Goal: Information Seeking & Learning: Learn about a topic

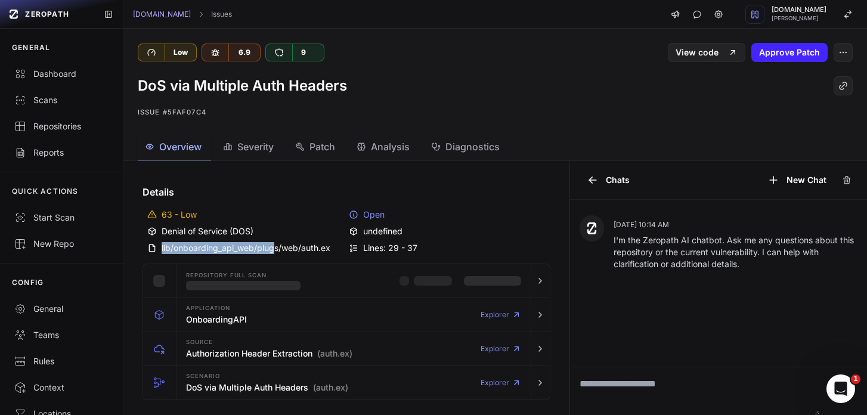
drag, startPoint x: 333, startPoint y: 249, endPoint x: 272, endPoint y: 249, distance: 60.8
click at [272, 249] on div "lib/onboarding_api_web/plugs/web/auth.ex" at bounding box center [245, 248] width 197 height 12
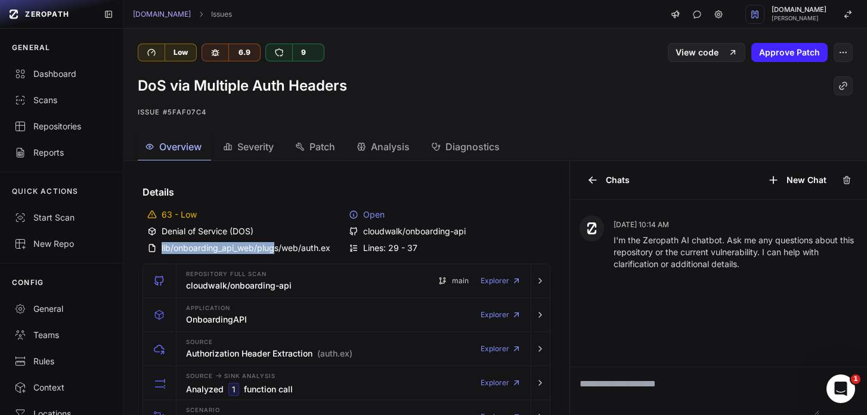
click at [272, 249] on div "lib/onboarding_api_web/plugs/web/auth.ex" at bounding box center [245, 248] width 197 height 12
drag, startPoint x: 258, startPoint y: 249, endPoint x: 329, endPoint y: 247, distance: 70.4
click at [329, 247] on div "lib/onboarding_api_web/plugs/web/auth.ex" at bounding box center [245, 248] width 197 height 12
copy div "plugs/web/auth.ex"
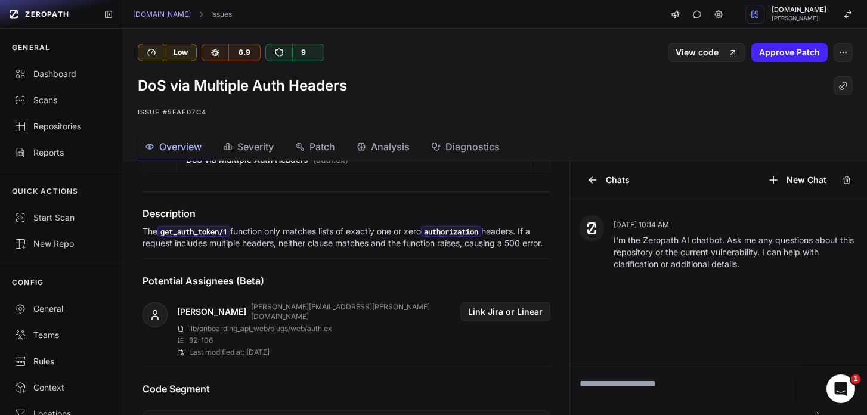
scroll to position [261, 0]
click at [326, 237] on p "The get_auth_token/1 function only matches lists of exactly one or zero authori…" at bounding box center [347, 239] width 408 height 24
click at [236, 250] on p "The get_auth_token/1 function only matches lists of exactly one or zero authori…" at bounding box center [347, 239] width 408 height 24
drag, startPoint x: 202, startPoint y: 256, endPoint x: 143, endPoint y: 234, distance: 63.0
click at [143, 234] on p "The get_auth_token/1 function only matches lists of exactly one or zero authori…" at bounding box center [347, 239] width 408 height 24
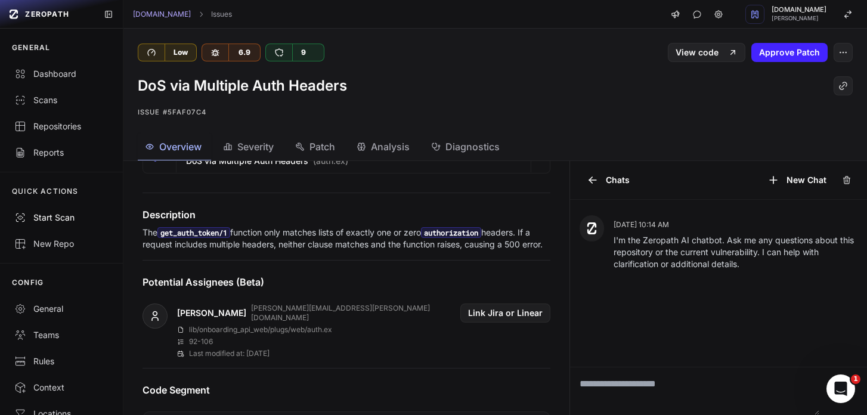
copy p "The get_auth_token/1 function only matches lists of exactly one or zero authori…"
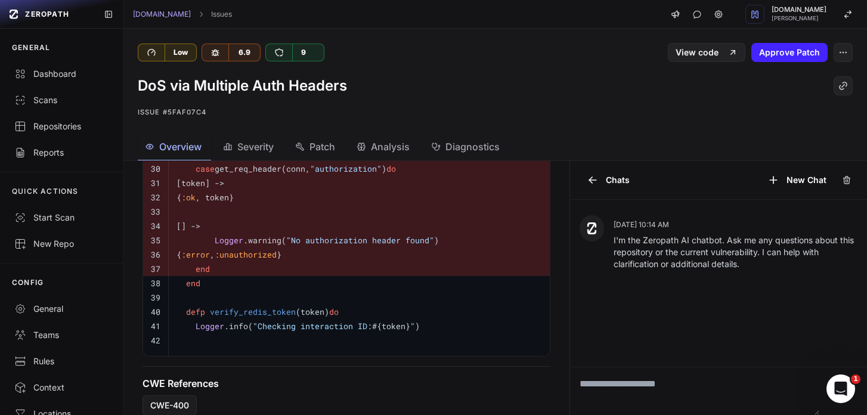
scroll to position [672, 0]
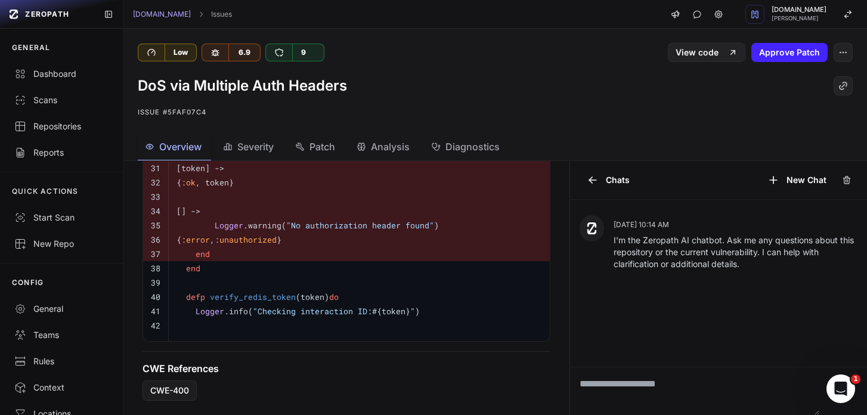
click at [327, 146] on span "Patch" at bounding box center [322, 147] width 26 height 14
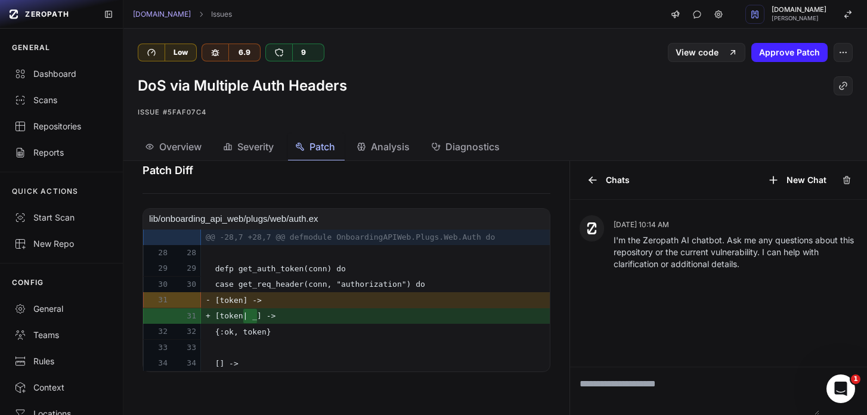
click at [186, 90] on h1 "DoS via Multiple Auth Headers" at bounding box center [242, 85] width 209 height 19
drag, startPoint x: 172, startPoint y: 87, endPoint x: 348, endPoint y: 94, distance: 176.6
click at [364, 91] on div "DoS via Multiple Auth Headers" at bounding box center [495, 85] width 715 height 19
copy h1 "via Multiple Auth Headers"
click at [457, 61] on div "Low 6.9 9" at bounding box center [317, 53] width 358 height 18
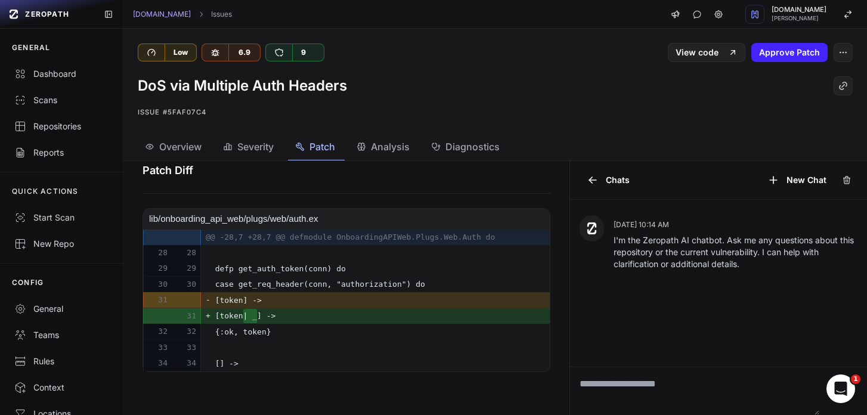
click at [191, 138] on button "Overview" at bounding box center [174, 147] width 73 height 27
